Goal: Task Accomplishment & Management: Manage account settings

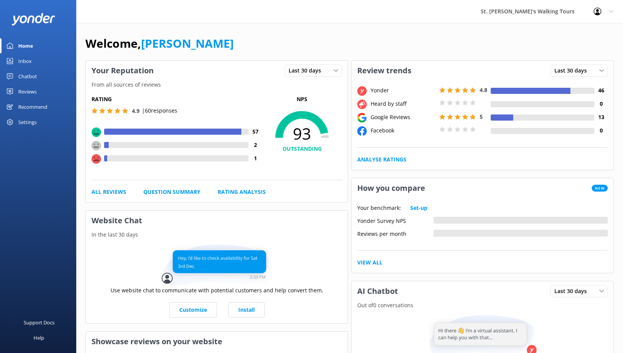
click at [27, 92] on div "Reviews" at bounding box center [27, 91] width 18 height 15
